Goal: Task Accomplishment & Management: Manage account settings

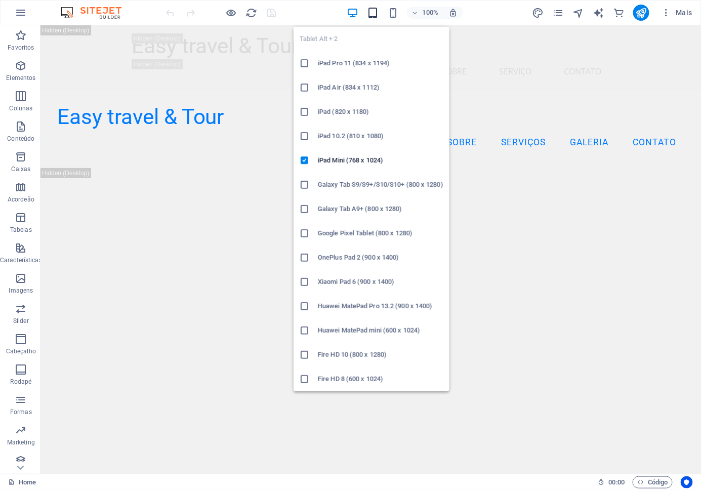
click at [377, 10] on icon "button" at bounding box center [373, 13] width 12 height 12
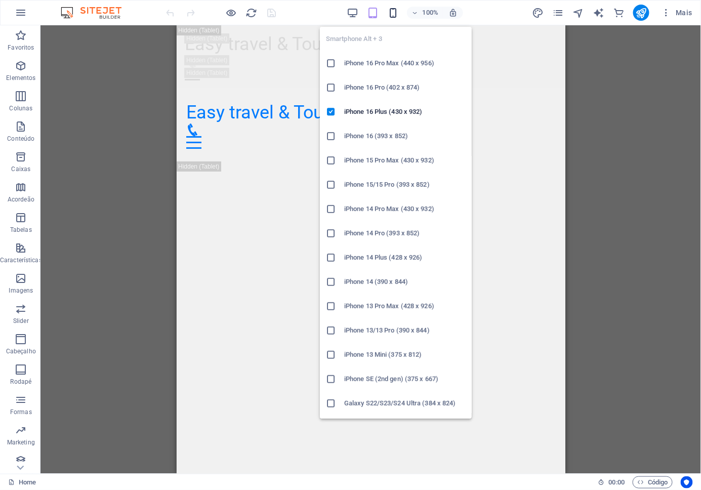
click at [396, 12] on icon "button" at bounding box center [393, 13] width 12 height 12
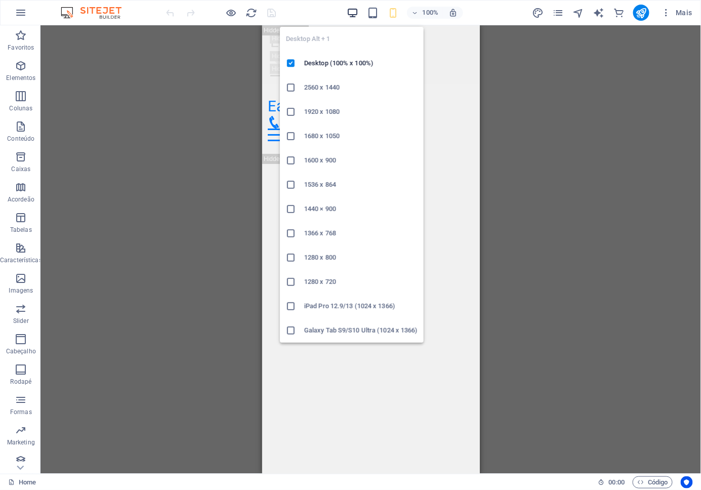
click at [354, 12] on icon "button" at bounding box center [353, 13] width 12 height 12
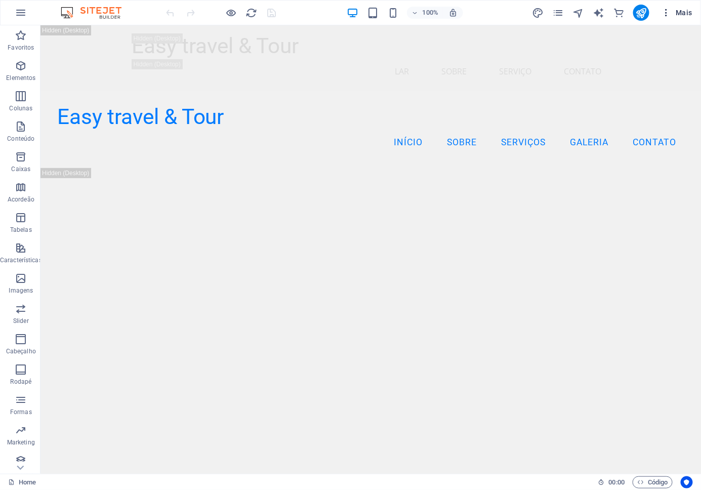
click at [665, 8] on icon "button" at bounding box center [667, 13] width 10 height 10
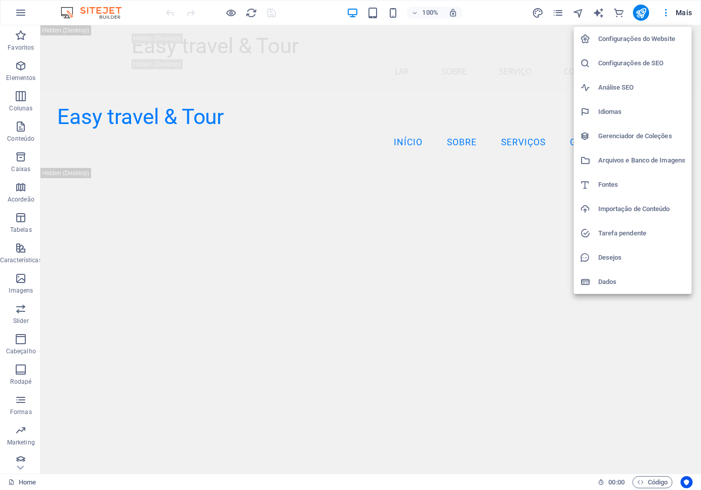
click at [656, 34] on h6 "Configurações do Website" at bounding box center [642, 39] width 88 height 12
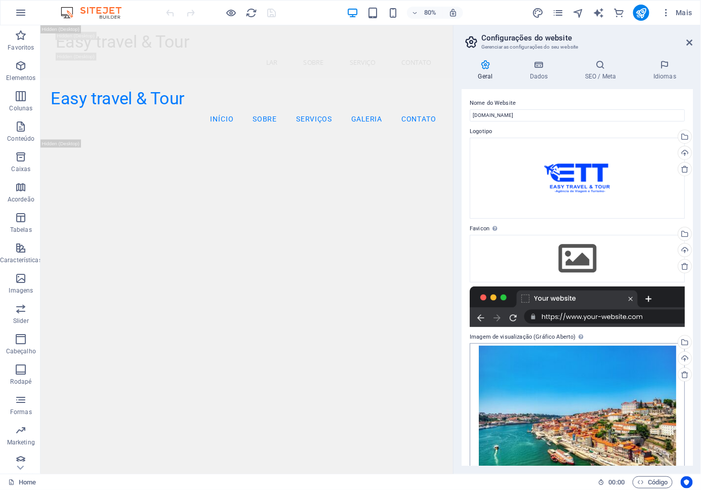
scroll to position [22, 0]
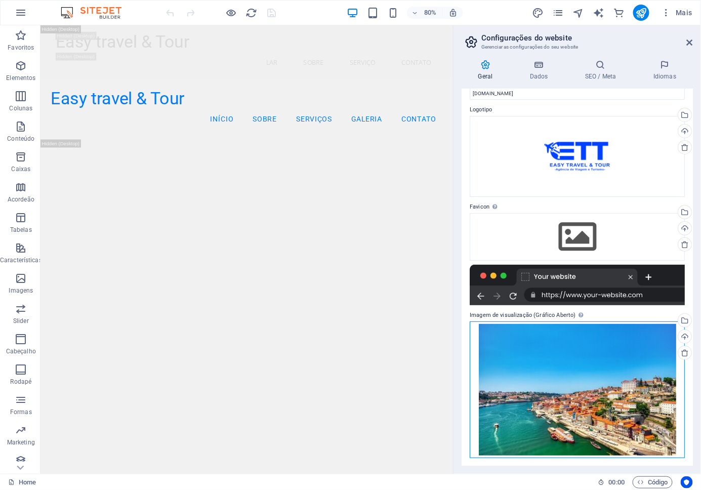
click at [618, 354] on div "Arraste os arquivos aqui, clique para escolher os arquivos ou selecione os arqu…" at bounding box center [577, 390] width 215 height 137
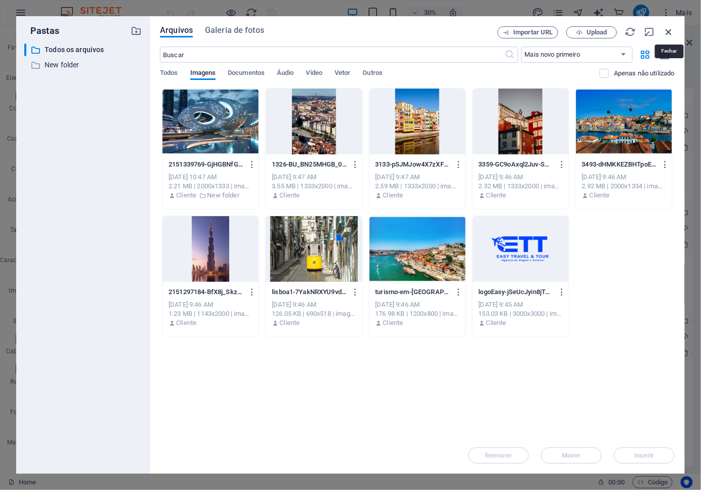
click at [670, 31] on icon "button" at bounding box center [669, 31] width 11 height 11
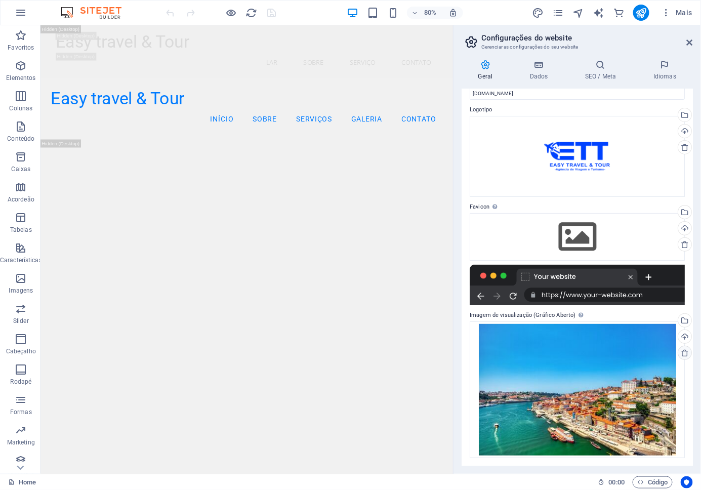
click at [681, 352] on icon at bounding box center [685, 353] width 8 height 8
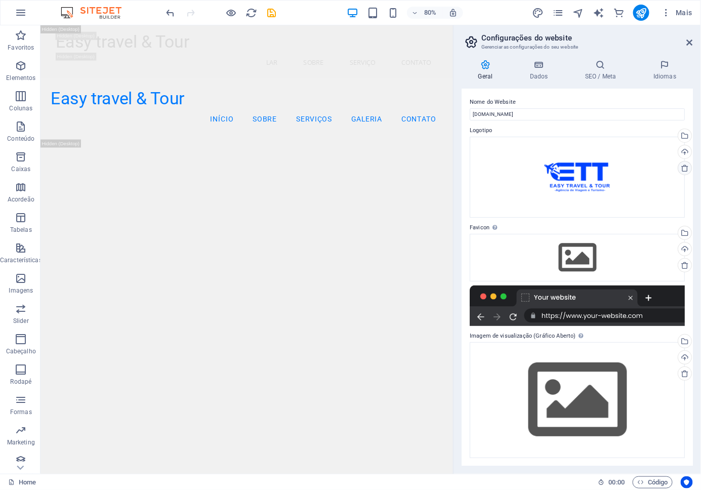
click at [685, 164] on icon at bounding box center [685, 168] width 8 height 8
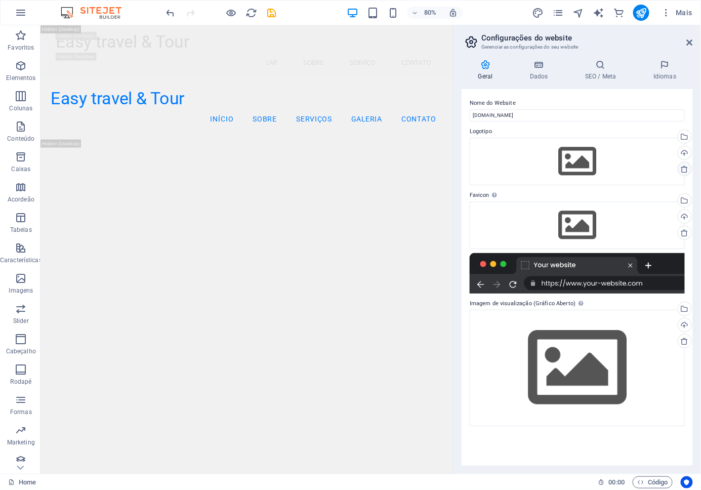
scroll to position [0, 0]
click at [108, 4] on div "80% Mais" at bounding box center [351, 13] width 700 height 24
click at [67, 7] on img at bounding box center [96, 13] width 76 height 12
